Goal: Task Accomplishment & Management: Contribute content

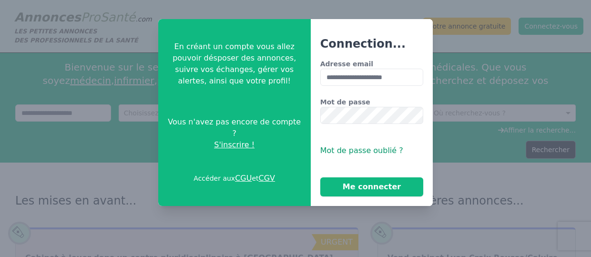
type input "**********"
click at [320, 177] on button "Me connecter" at bounding box center [371, 186] width 103 height 19
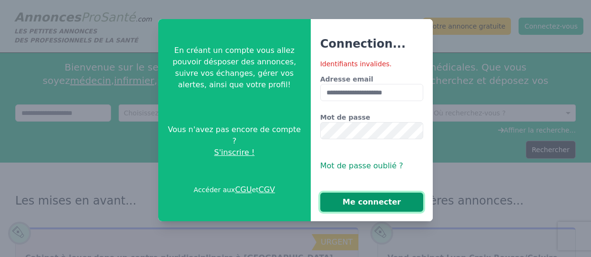
click at [377, 201] on button "Me connecter" at bounding box center [371, 202] width 103 height 19
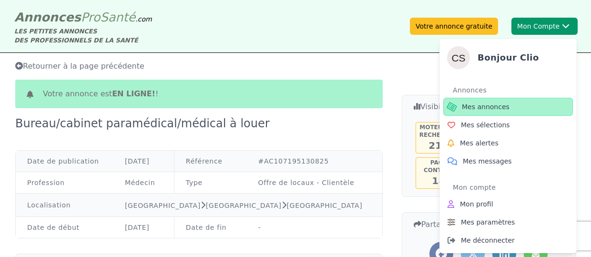
click at [481, 108] on span "Mes annonces" at bounding box center [486, 107] width 48 height 10
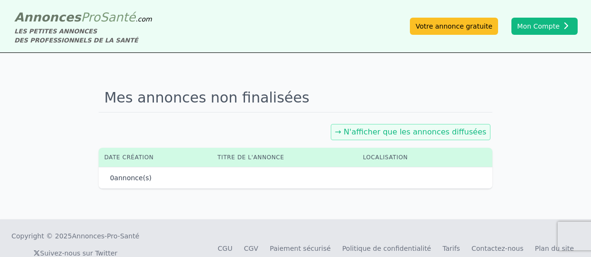
click at [393, 131] on link "→ N'afficher que les annonces diffusées" at bounding box center [411, 131] width 152 height 9
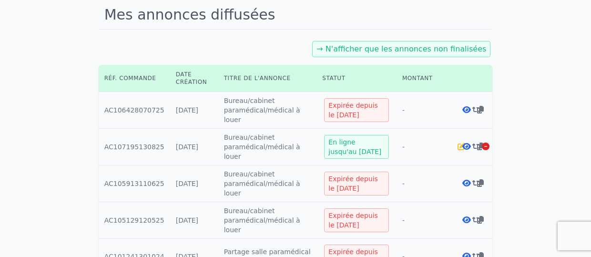
scroll to position [83, 0]
click at [466, 144] on icon at bounding box center [467, 146] width 9 height 8
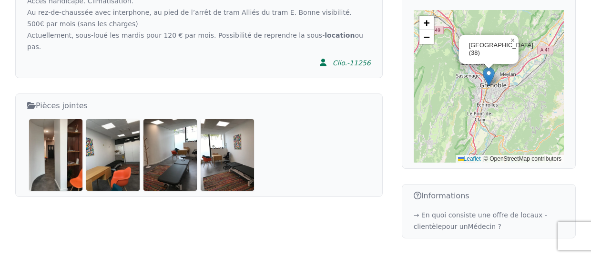
scroll to position [314, 0]
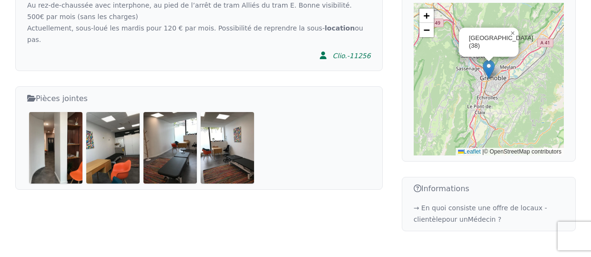
click at [69, 127] on img at bounding box center [55, 147] width 53 height 71
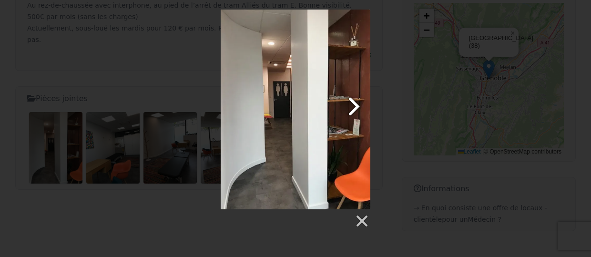
click at [355, 105] on link at bounding box center [323, 110] width 96 height 200
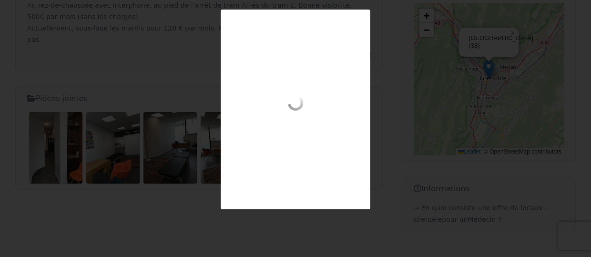
click at [329, 65] on div at bounding box center [296, 110] width 150 height 200
click at [346, 142] on div at bounding box center [296, 120] width 150 height 50
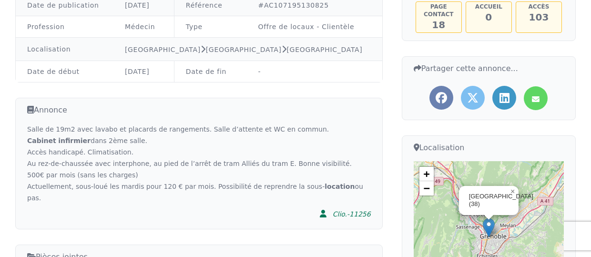
scroll to position [165, 0]
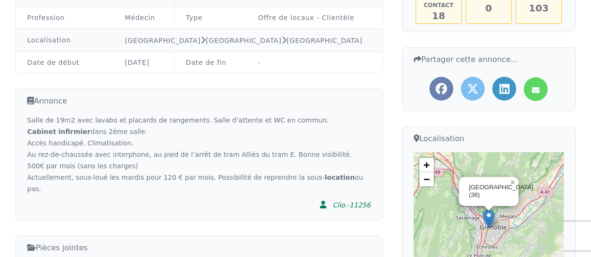
click at [52, 103] on h3 "Annonce" at bounding box center [199, 101] width 344 height 12
click at [32, 101] on icon at bounding box center [30, 100] width 7 height 11
click at [51, 102] on h3 "Annonce" at bounding box center [199, 101] width 344 height 12
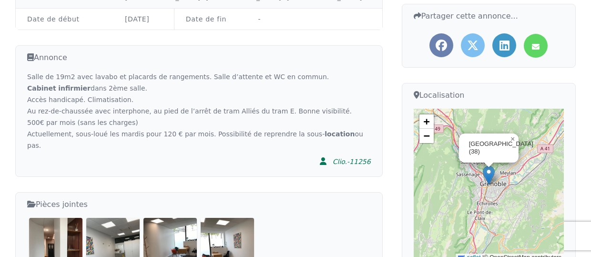
scroll to position [211, 0]
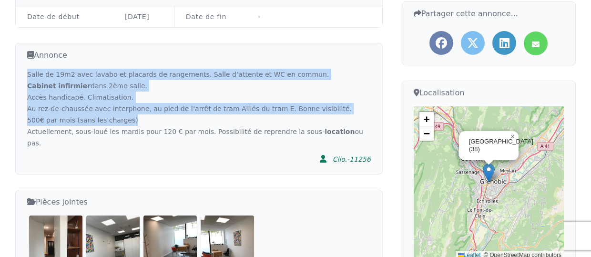
drag, startPoint x: 134, startPoint y: 119, endPoint x: 21, endPoint y: 75, distance: 122.1
click at [21, 75] on div "Annonce Salle de 19m2 avec lavabo et placards de rangements. Salle d’attente et…" at bounding box center [199, 109] width 368 height 132
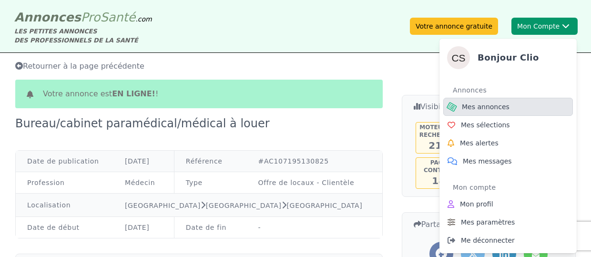
click at [485, 104] on span "Mes annonces" at bounding box center [486, 107] width 48 height 10
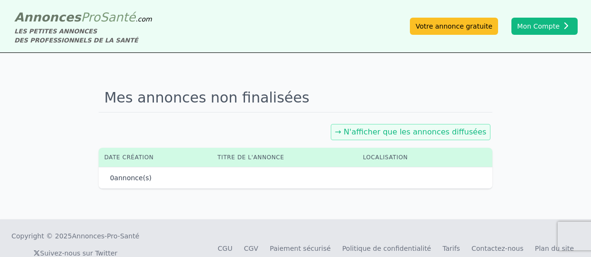
click at [414, 131] on link "→ N'afficher que les annonces diffusées" at bounding box center [411, 131] width 152 height 9
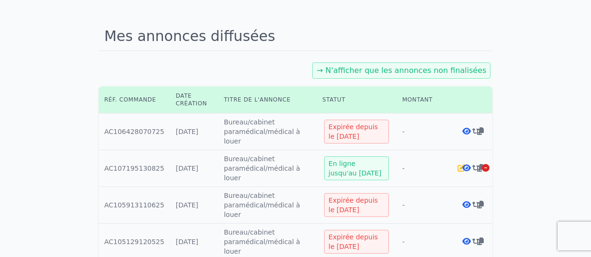
scroll to position [62, 0]
click at [463, 166] on icon at bounding box center [462, 167] width 8 height 8
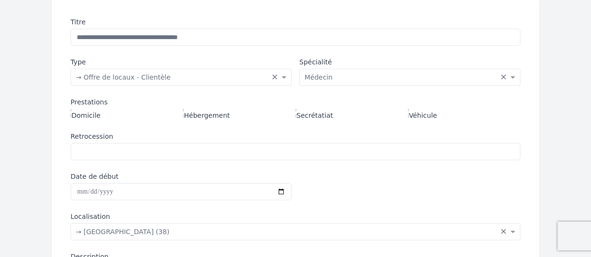
scroll to position [129, 0]
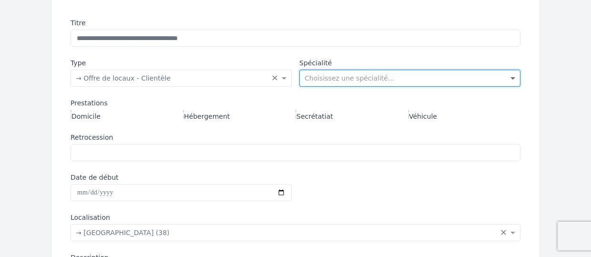
click at [514, 77] on span at bounding box center [514, 78] width 12 height 10
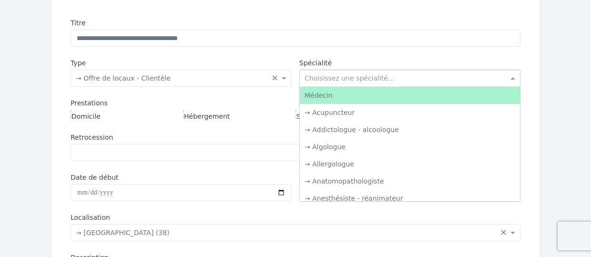
click at [514, 77] on span at bounding box center [514, 78] width 12 height 10
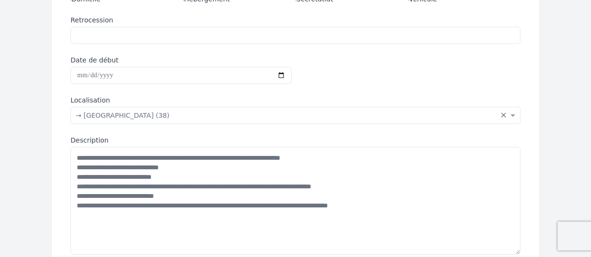
scroll to position [259, 0]
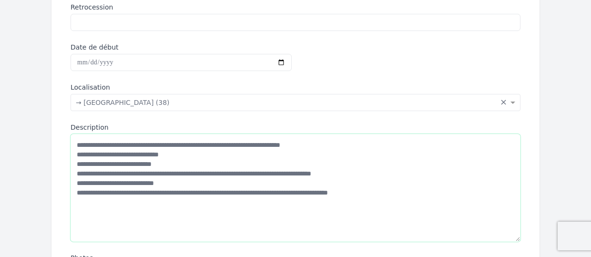
drag, startPoint x: 254, startPoint y: 193, endPoint x: 71, endPoint y: 192, distance: 183.6
click at [71, 192] on textarea "**********" at bounding box center [296, 188] width 450 height 108
click at [196, 180] on textarea "**********" at bounding box center [296, 188] width 450 height 108
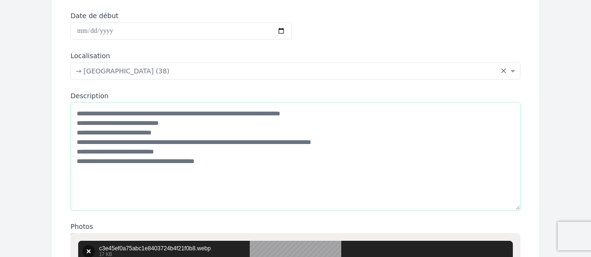
scroll to position [291, 0]
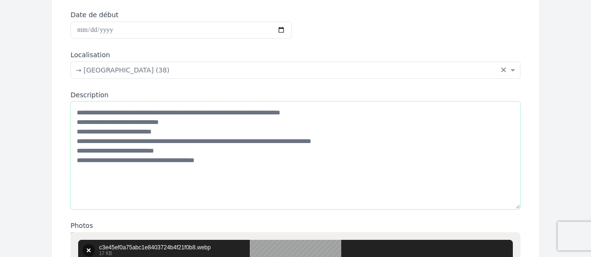
click at [150, 160] on textarea "**********" at bounding box center [296, 156] width 450 height 108
click at [127, 160] on textarea "**********" at bounding box center [296, 156] width 450 height 108
click at [187, 159] on textarea "**********" at bounding box center [296, 156] width 450 height 108
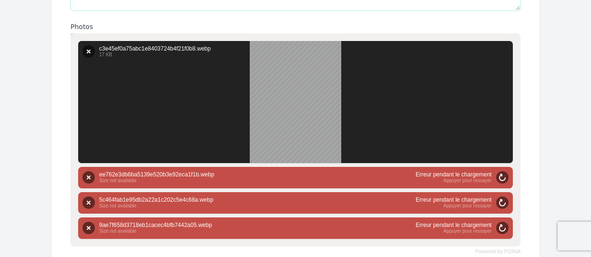
scroll to position [492, 0]
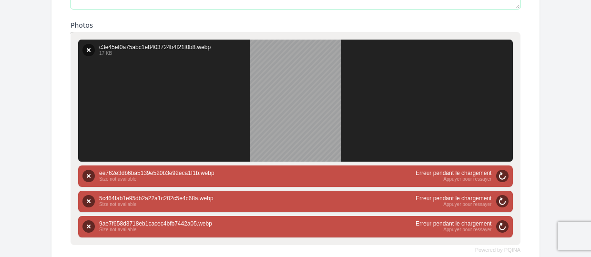
type textarea "**********"
click at [463, 175] on div "Annuler Ressayer Supprimer Envoyer Annuler Ressayer Supprimer ee762e3db6ba5139e…" at bounding box center [295, 175] width 435 height 21
click at [503, 172] on button "Ressayer" at bounding box center [502, 176] width 12 height 12
click at [502, 196] on button "Ressayer" at bounding box center [502, 201] width 12 height 12
click at [501, 224] on button "Ressayer" at bounding box center [502, 226] width 12 height 12
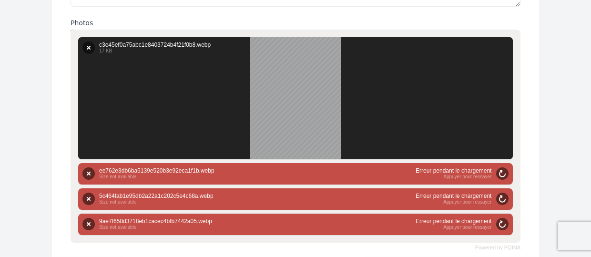
scroll to position [493, 0]
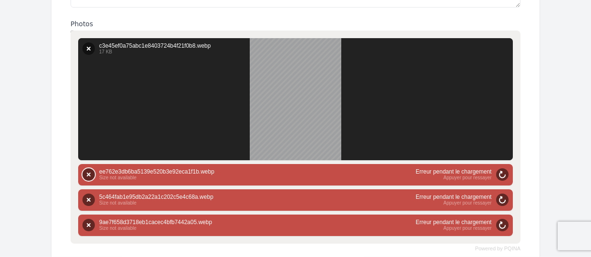
click at [91, 170] on button "Supprimer" at bounding box center [88, 174] width 12 height 12
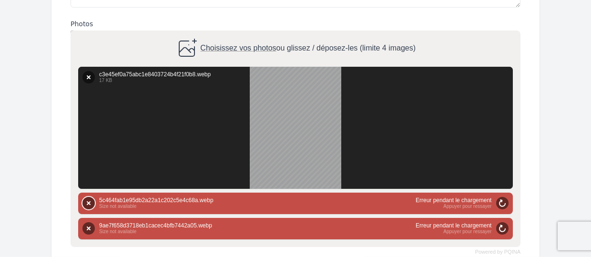
click at [87, 201] on button "Supprimer" at bounding box center [88, 203] width 12 height 12
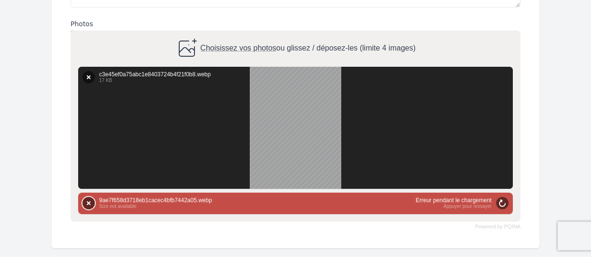
click at [89, 202] on button "Supprimer" at bounding box center [88, 203] width 12 height 12
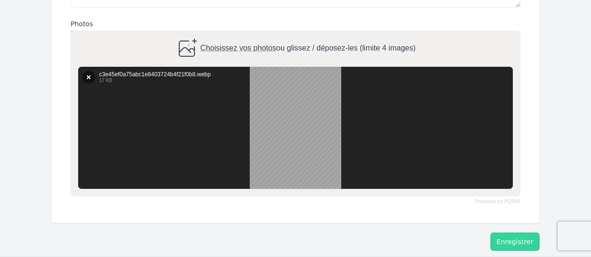
click at [237, 44] on span "Choisissez vos photos" at bounding box center [238, 48] width 76 height 8
click at [237, 33] on input "Choisissez vos photos ou glissez / déposez-les (limite 4 images)" at bounding box center [296, 32] width 450 height 3
click at [251, 45] on span "Choisissez vos photos" at bounding box center [238, 48] width 76 height 8
click at [251, 33] on input "Choisissez vos photos ou glissez / déposez-les (limite 4 images)" at bounding box center [296, 32] width 450 height 3
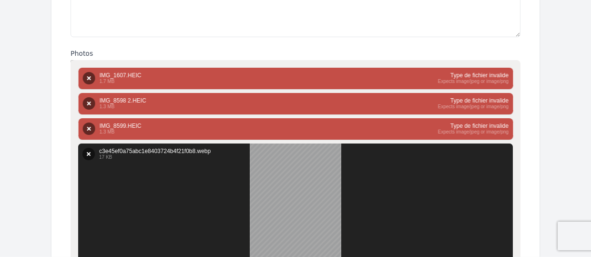
scroll to position [470, 0]
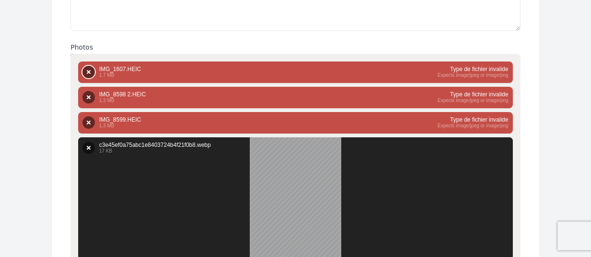
click at [87, 70] on button "Supprimer" at bounding box center [88, 72] width 12 height 12
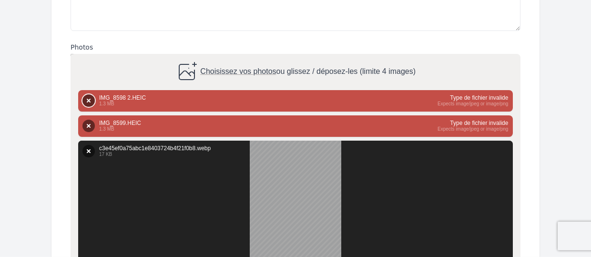
click at [88, 100] on button "Supprimer" at bounding box center [88, 100] width 12 height 12
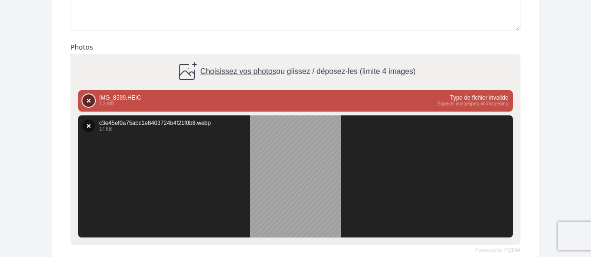
click at [90, 97] on button "Supprimer" at bounding box center [88, 100] width 12 height 12
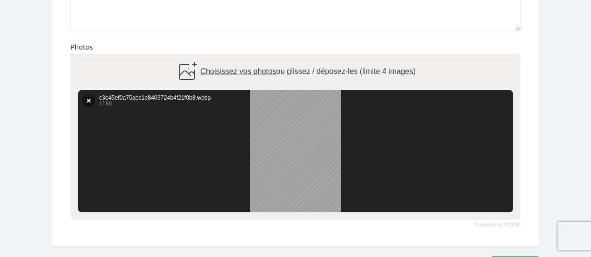
click at [227, 69] on span "Choisissez vos photos" at bounding box center [238, 72] width 76 height 8
click at [227, 57] on input "Choisissez vos photos ou glissez / déposez-les (limite 4 images)" at bounding box center [296, 55] width 450 height 3
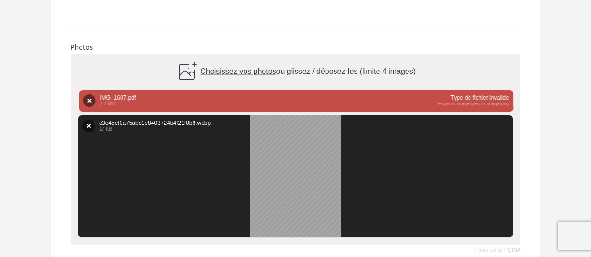
click at [216, 70] on span "Choisissez vos photos" at bounding box center [238, 72] width 76 height 8
click at [216, 57] on input "Choisissez vos photos ou glissez / déposez-les (limite 4 images)" at bounding box center [296, 55] width 450 height 3
type input "**********"
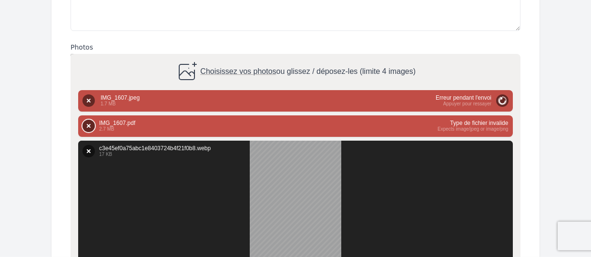
click at [87, 125] on button "Supprimer" at bounding box center [88, 126] width 12 height 12
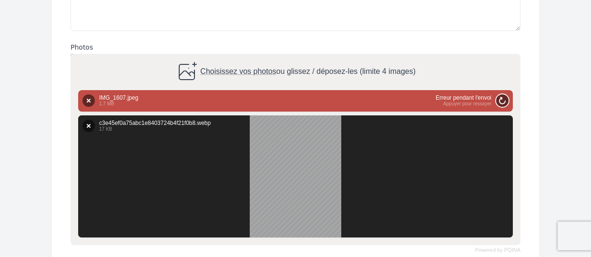
click at [503, 96] on button "Ressayer" at bounding box center [502, 100] width 12 height 12
click at [89, 98] on button "Supprimer" at bounding box center [88, 100] width 12 height 12
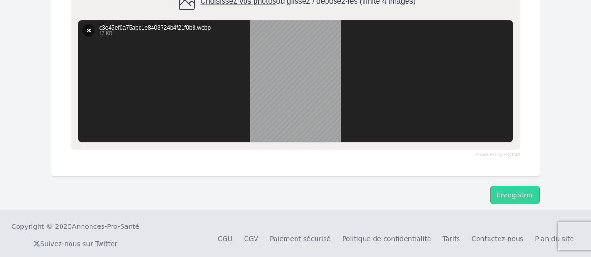
scroll to position [549, 0]
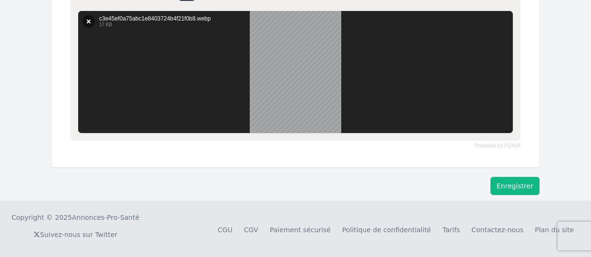
click at [515, 184] on button "Enregistrer" at bounding box center [515, 186] width 49 height 18
click at [503, 185] on button "Enregistrer" at bounding box center [515, 186] width 49 height 18
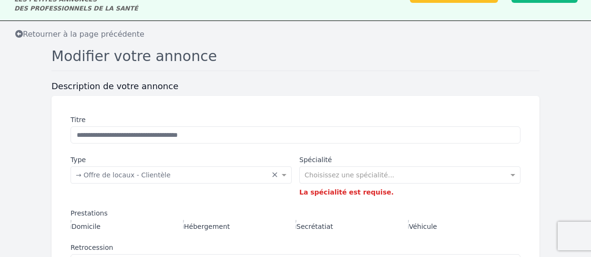
scroll to position [51, 0]
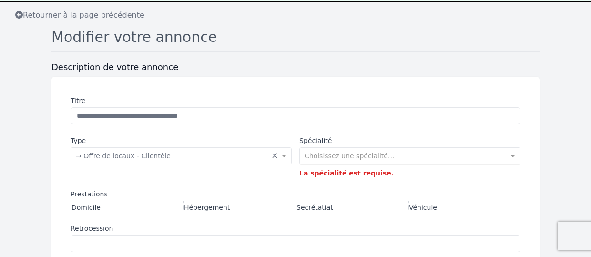
click at [372, 155] on input "text" at bounding box center [401, 155] width 192 height 10
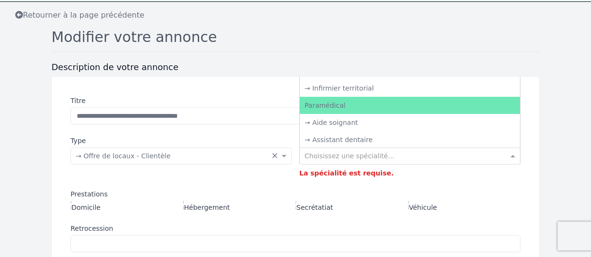
scroll to position [1273, 0]
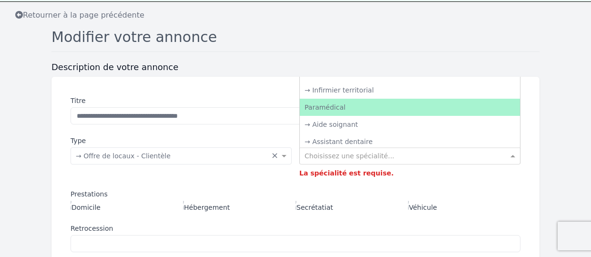
click at [362, 102] on div "Paramédical" at bounding box center [410, 107] width 220 height 17
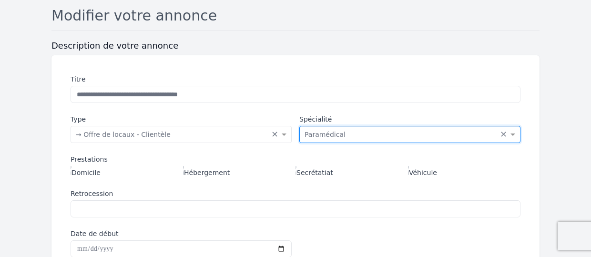
scroll to position [85, 0]
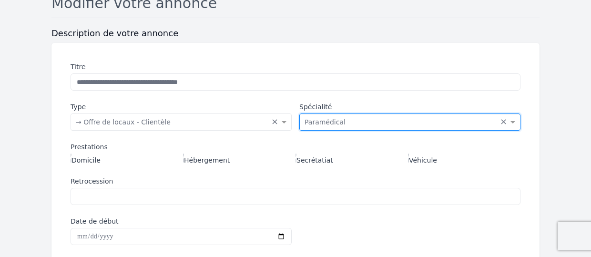
click at [369, 126] on div "Choisissez une spécialité... × Paramédical" at bounding box center [400, 122] width 200 height 10
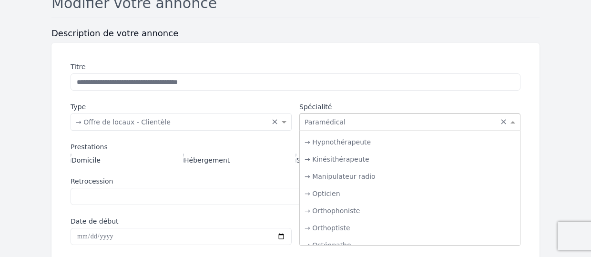
scroll to position [1492, 0]
click at [369, 117] on input "text" at bounding box center [401, 121] width 192 height 10
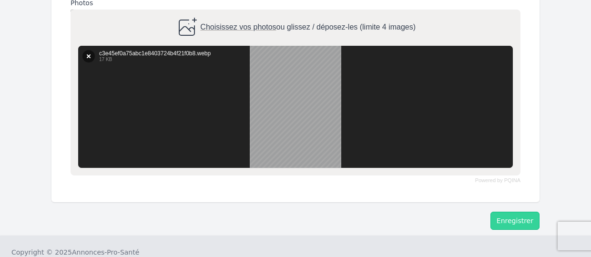
scroll to position [518, 0]
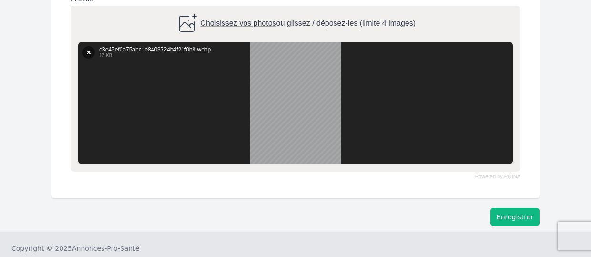
click at [515, 217] on button "Enregistrer" at bounding box center [515, 217] width 49 height 18
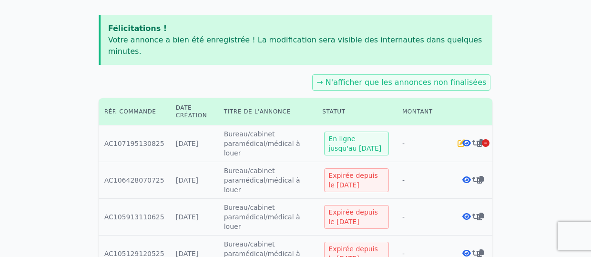
scroll to position [118, 0]
